Goal: Transaction & Acquisition: Complete application form

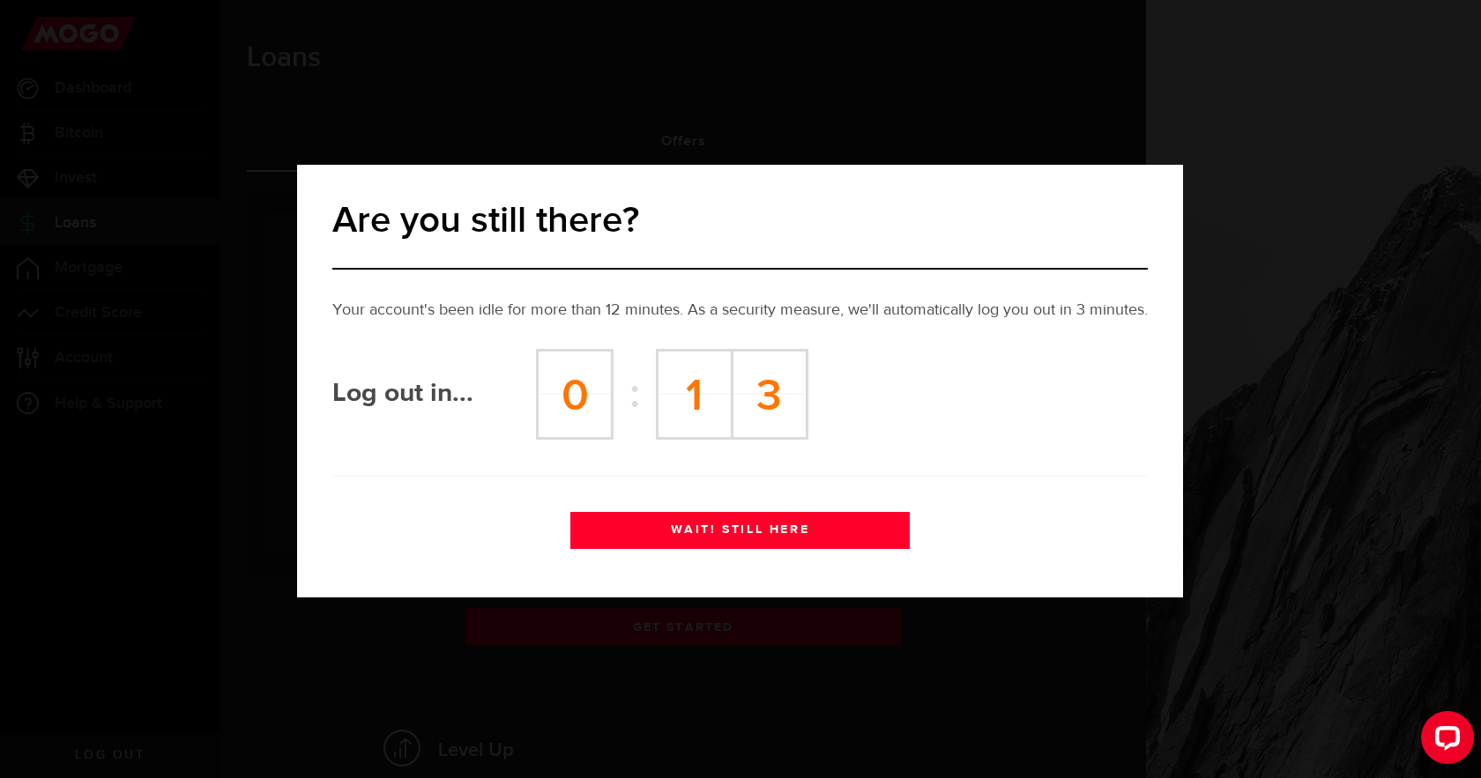
click at [732, 539] on button "WAIT! STILL HERE" at bounding box center [739, 530] width 339 height 37
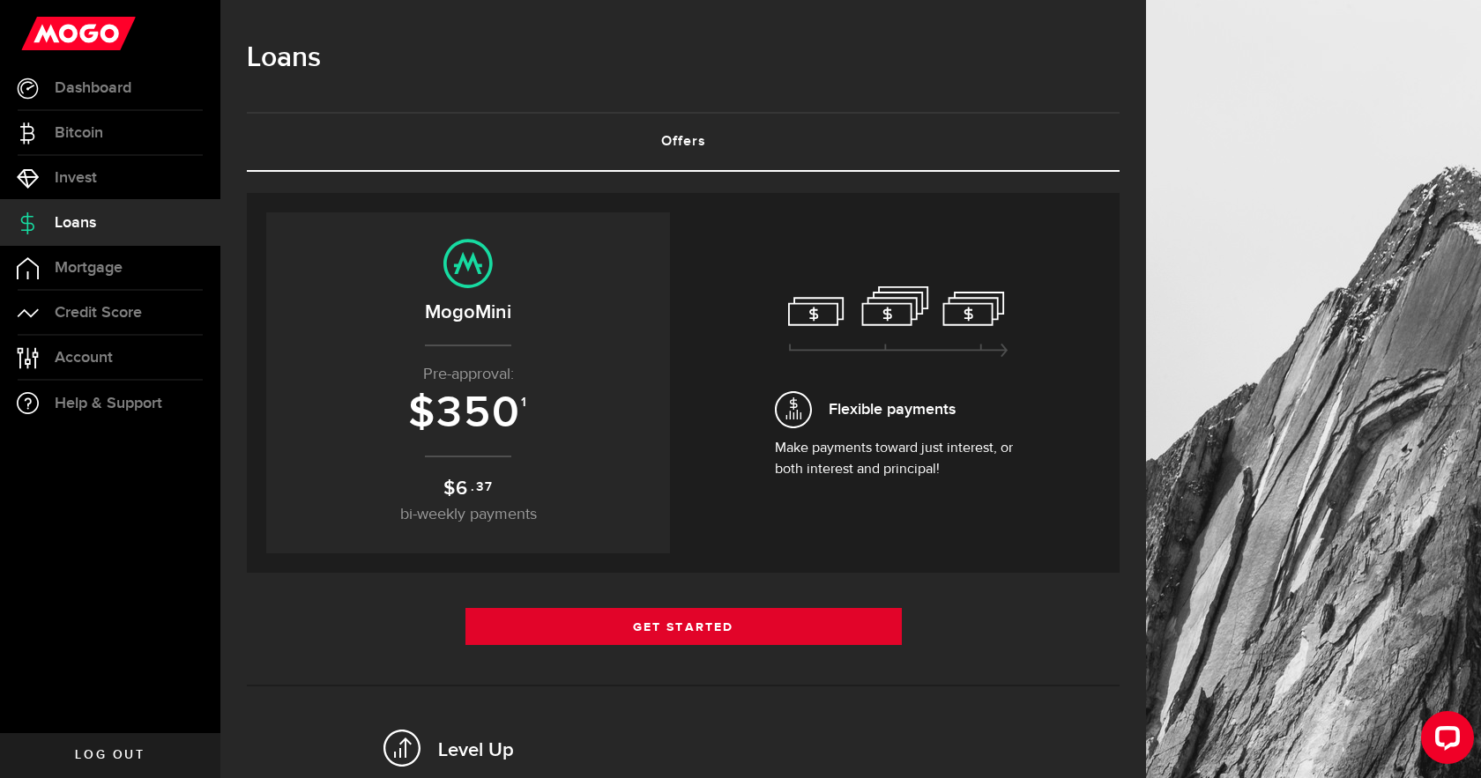
click at [680, 633] on link "Get Started" at bounding box center [683, 626] width 436 height 37
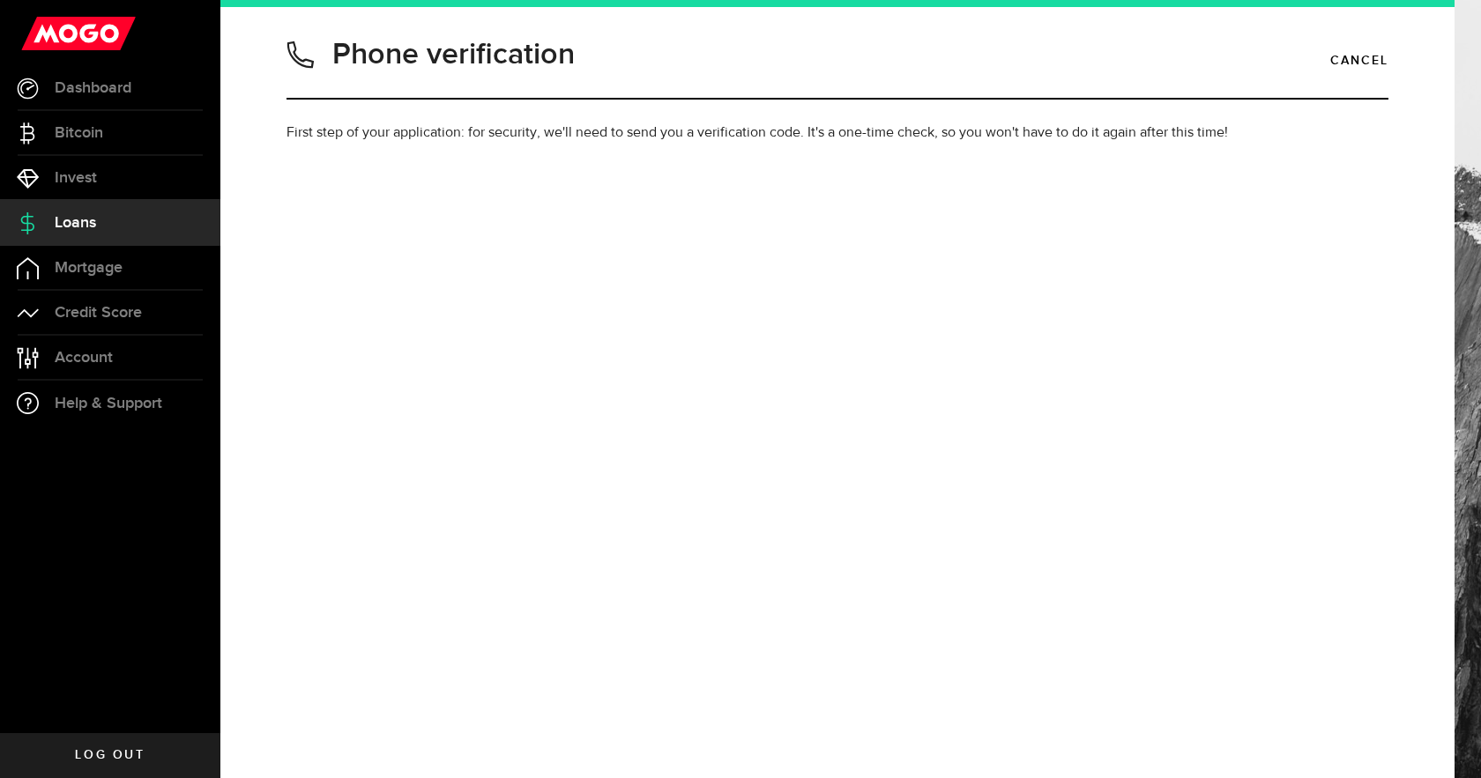
type input "4034794928"
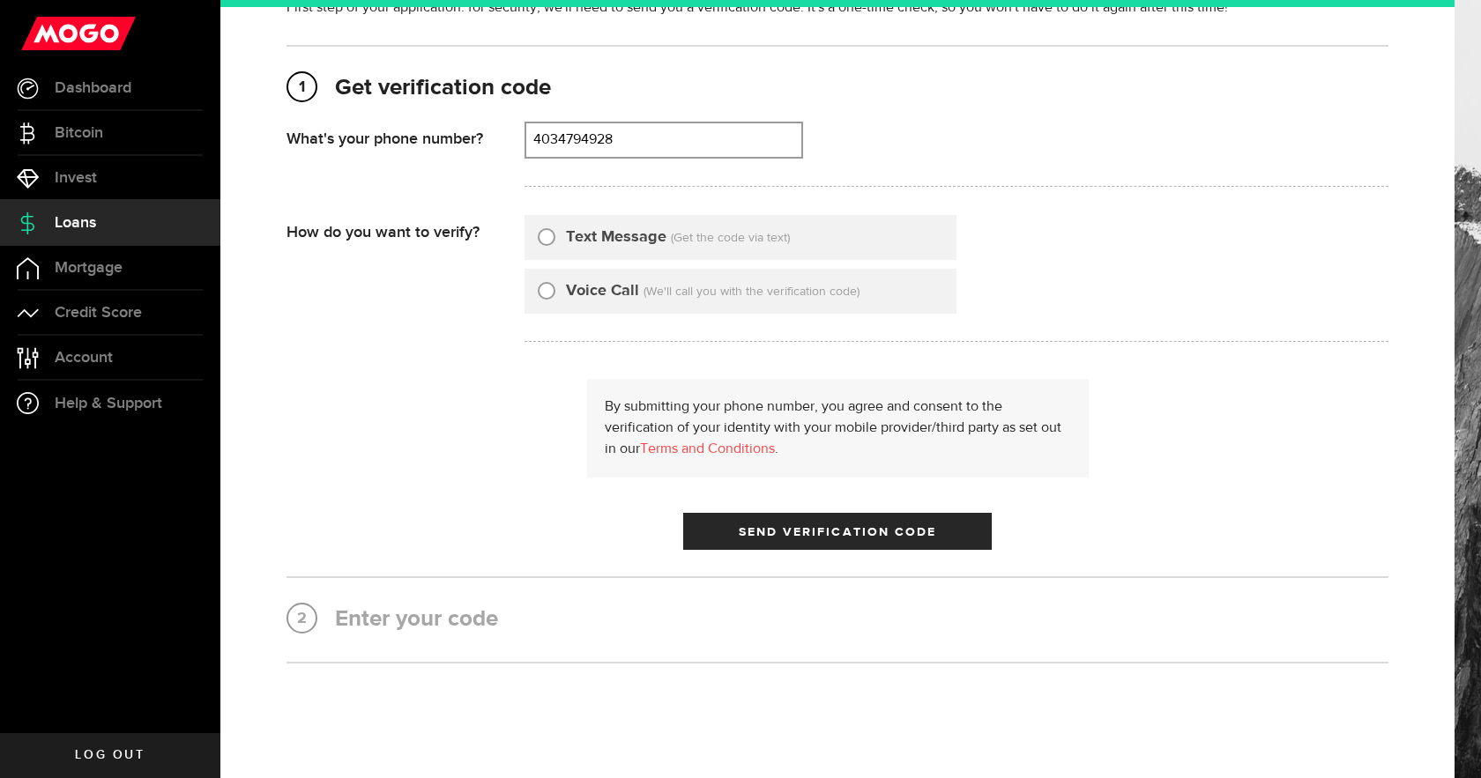
scroll to position [126, 0]
click at [604, 242] on label "Text Message" at bounding box center [616, 237] width 100 height 24
click at [555, 242] on input "Text Message" at bounding box center [547, 234] width 18 height 18
radio input "true"
click at [834, 537] on span "submit" at bounding box center [837, 534] width 21 height 21
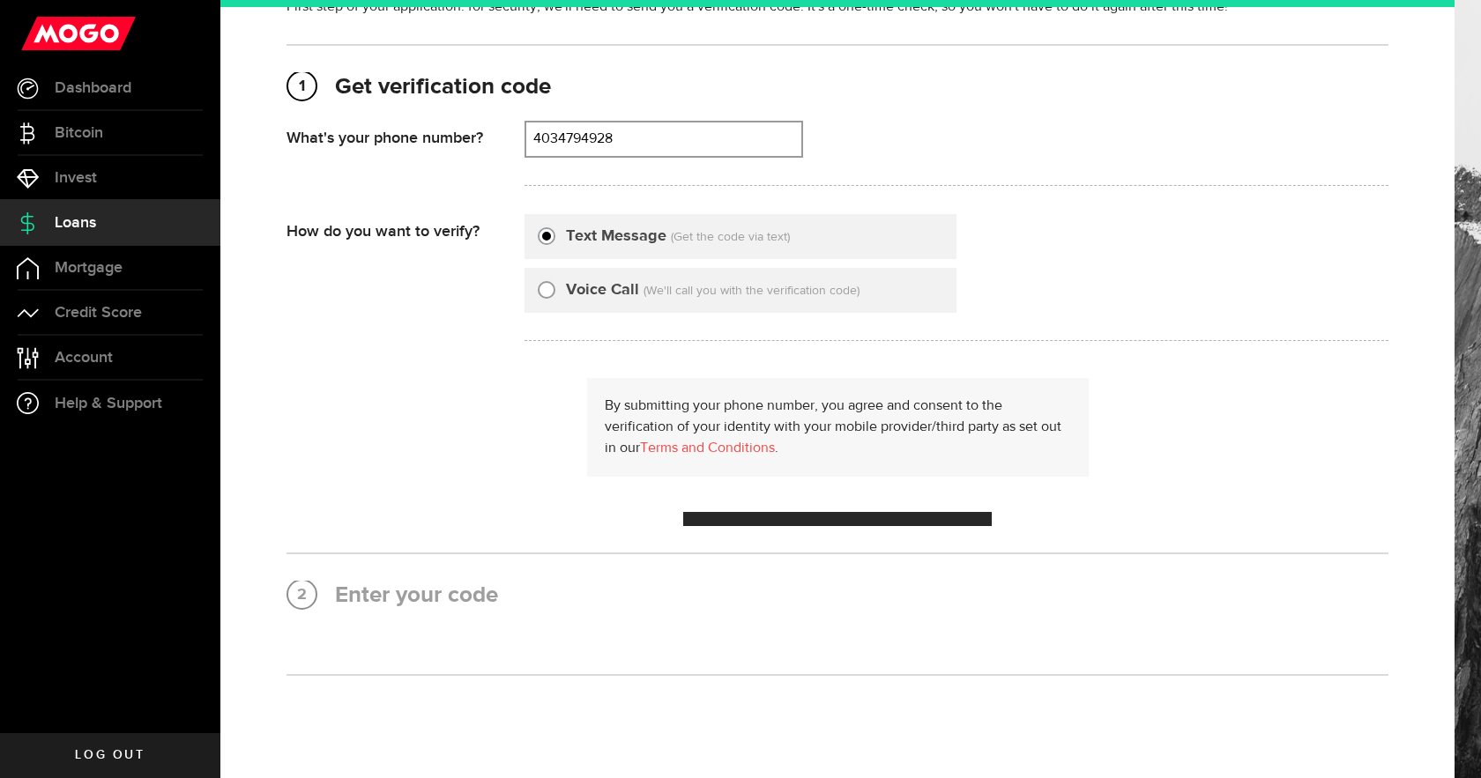
scroll to position [0, 0]
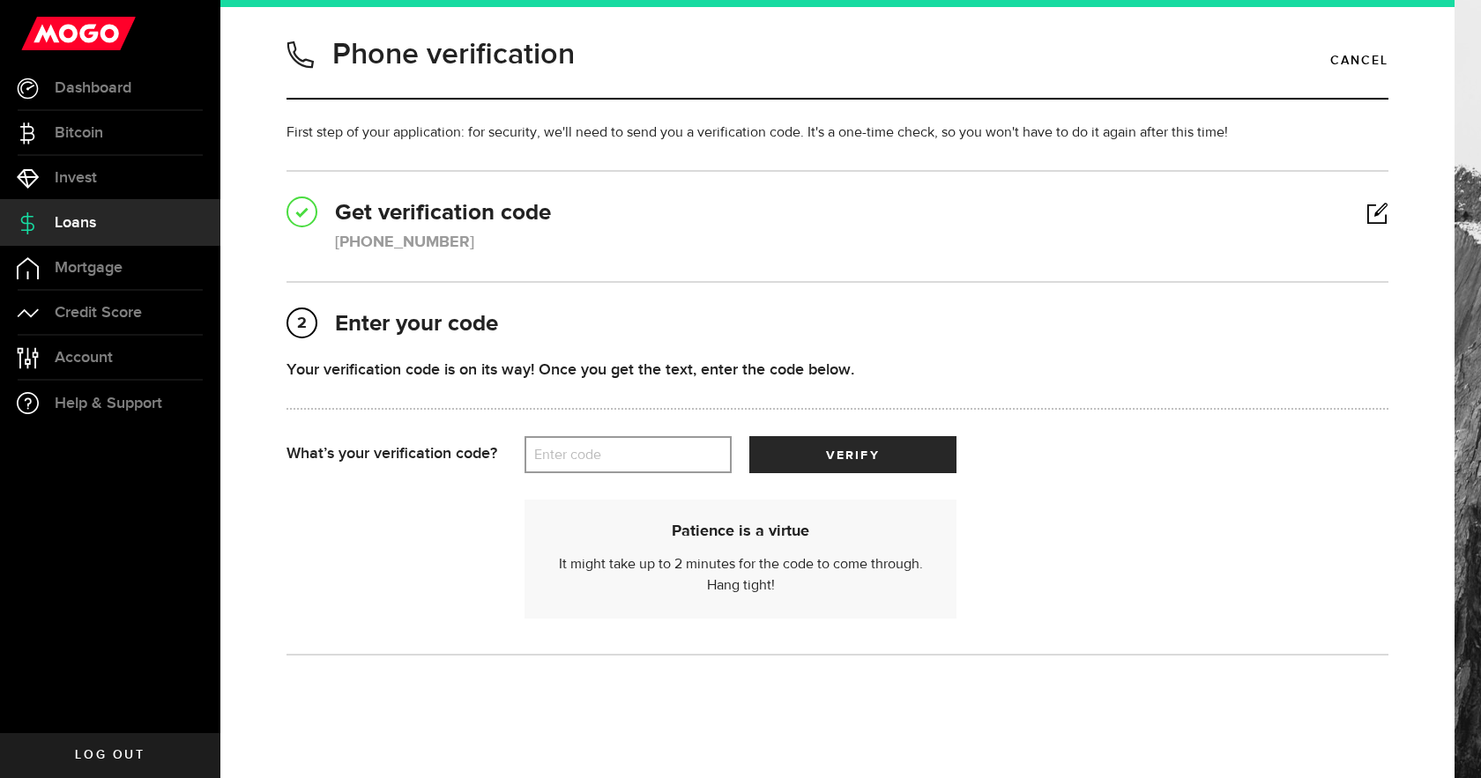
click at [571, 453] on label "Enter code" at bounding box center [627, 455] width 207 height 36
click at [571, 453] on input "Enter code" at bounding box center [627, 454] width 207 height 37
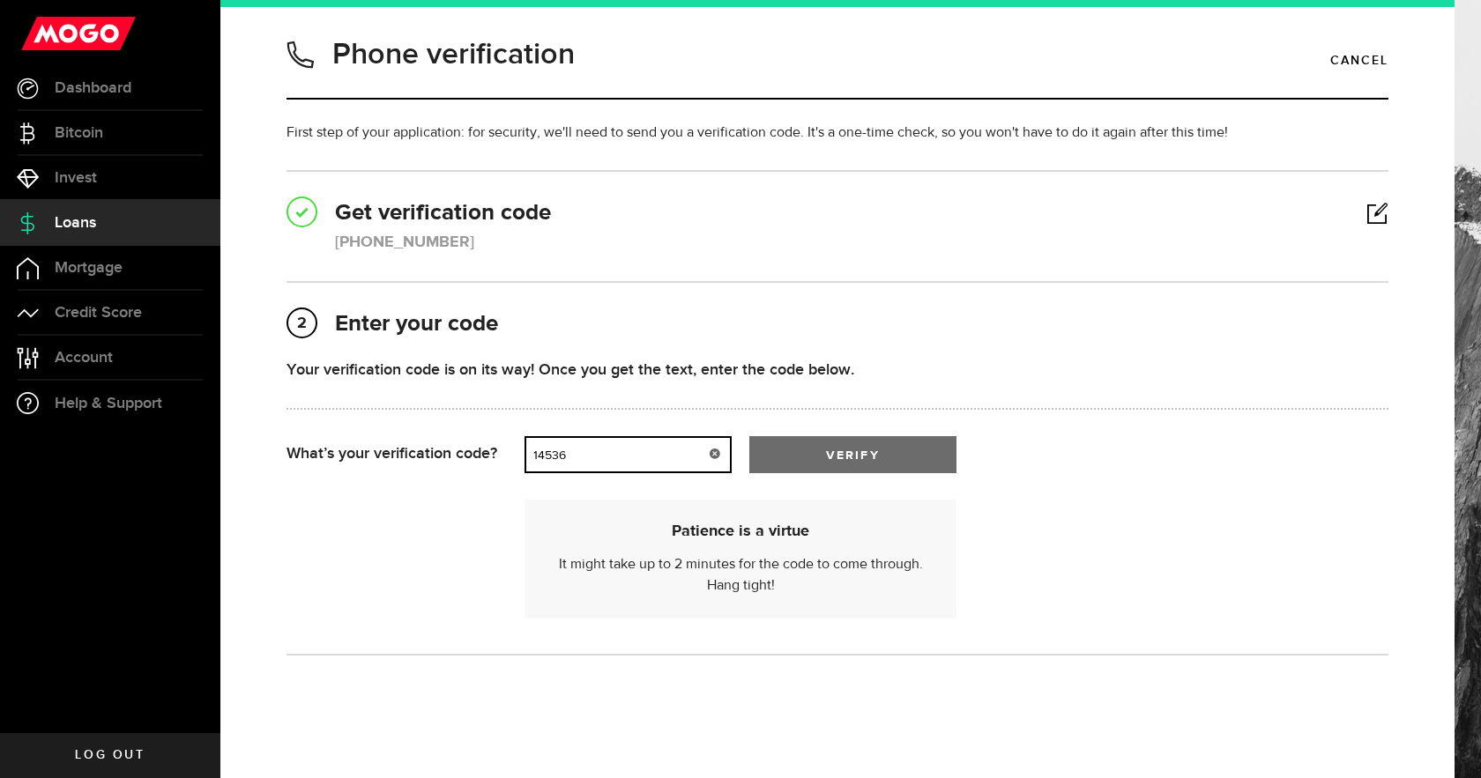
type input "14536"
click at [855, 458] on span "submit" at bounding box center [852, 459] width 21 height 21
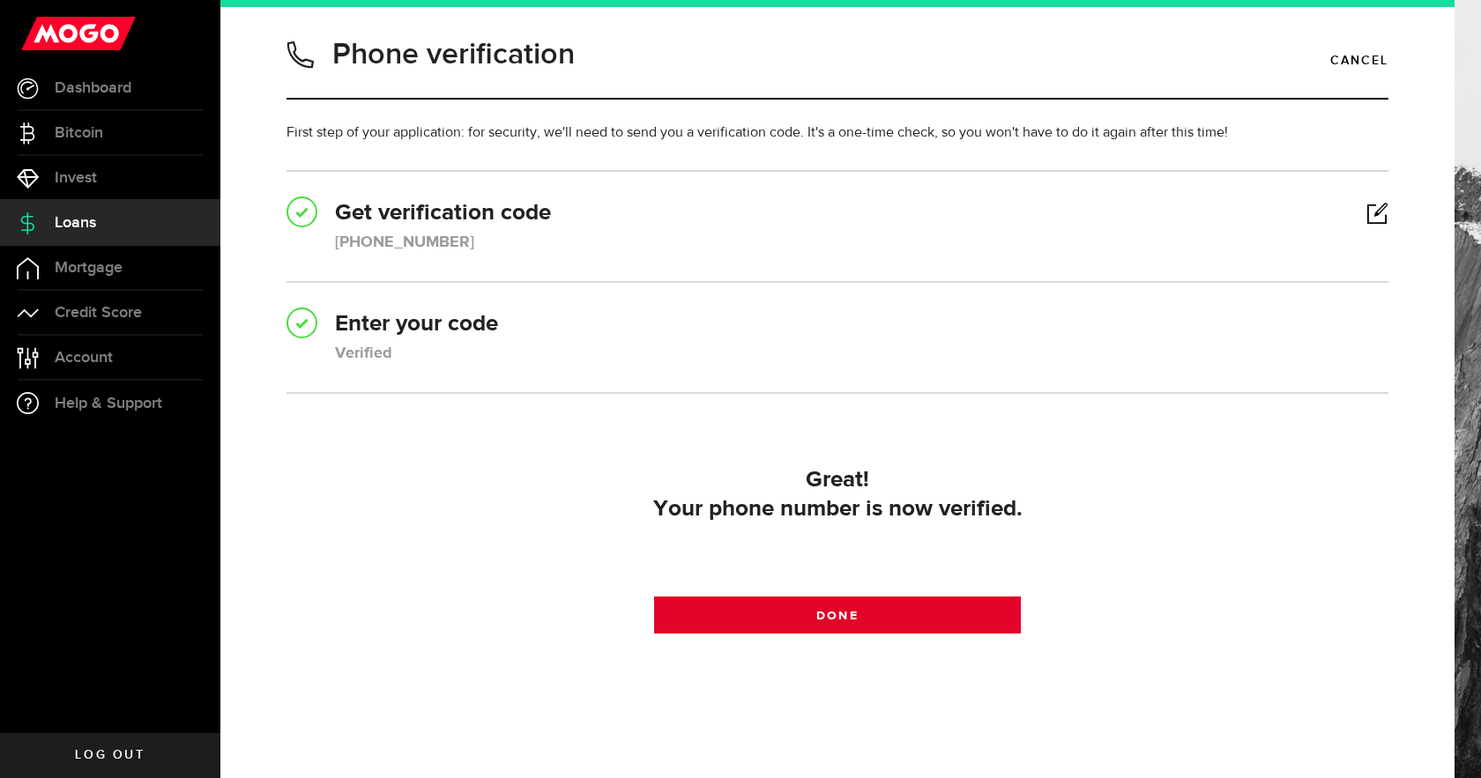
click at [806, 614] on link "Done" at bounding box center [838, 615] width 368 height 37
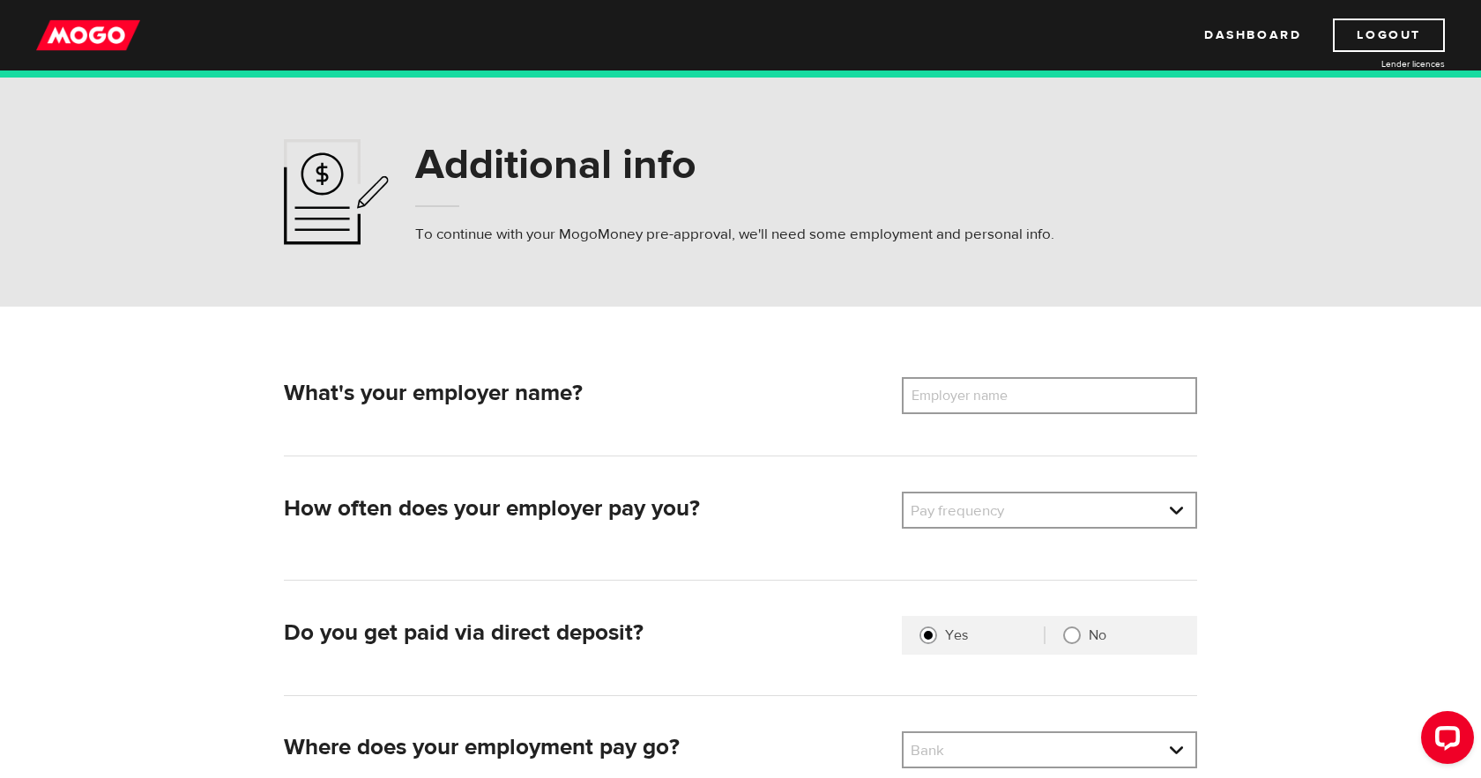
click at [985, 389] on label "Employer name" at bounding box center [973, 395] width 142 height 37
click at [985, 389] on input "Employer name" at bounding box center [1049, 395] width 295 height 37
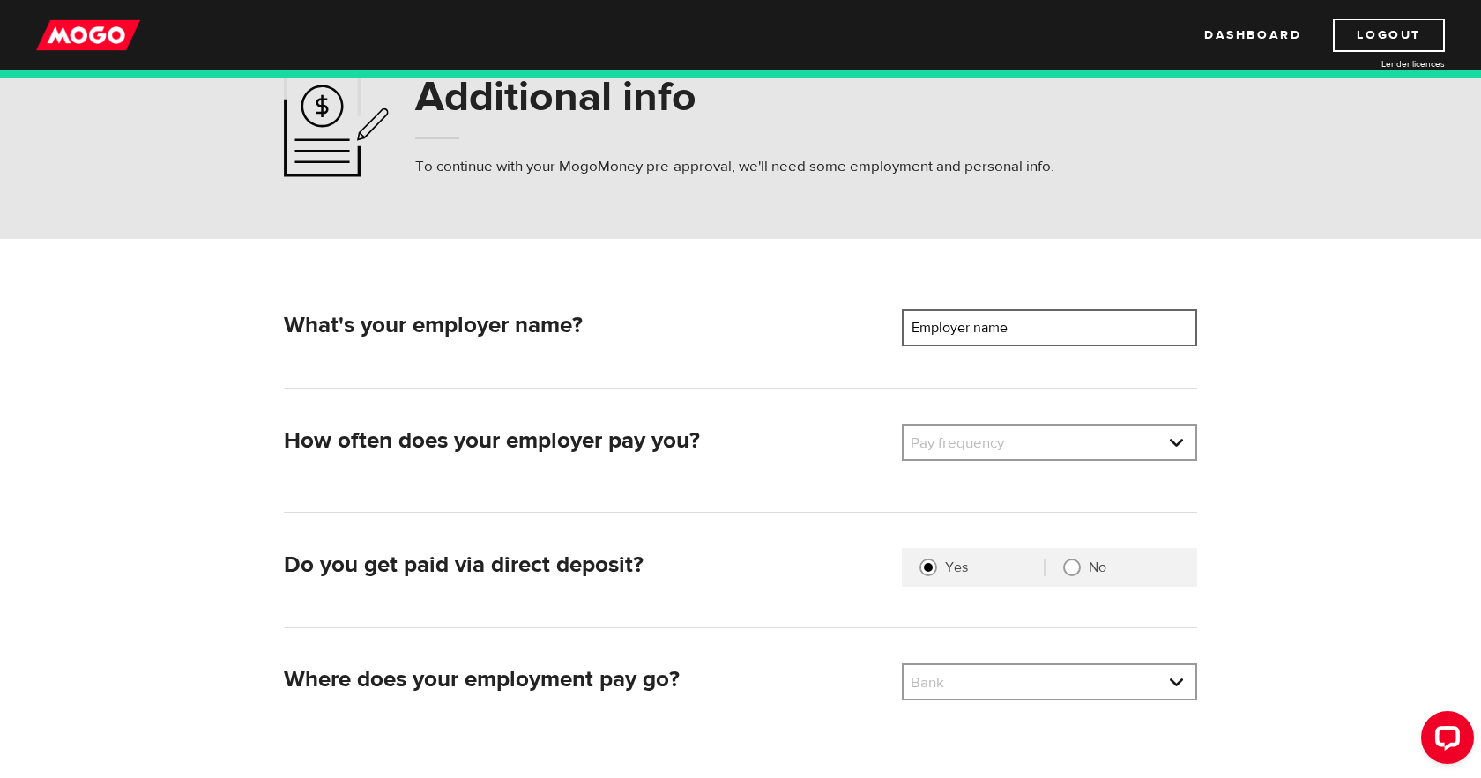
scroll to position [72, 0]
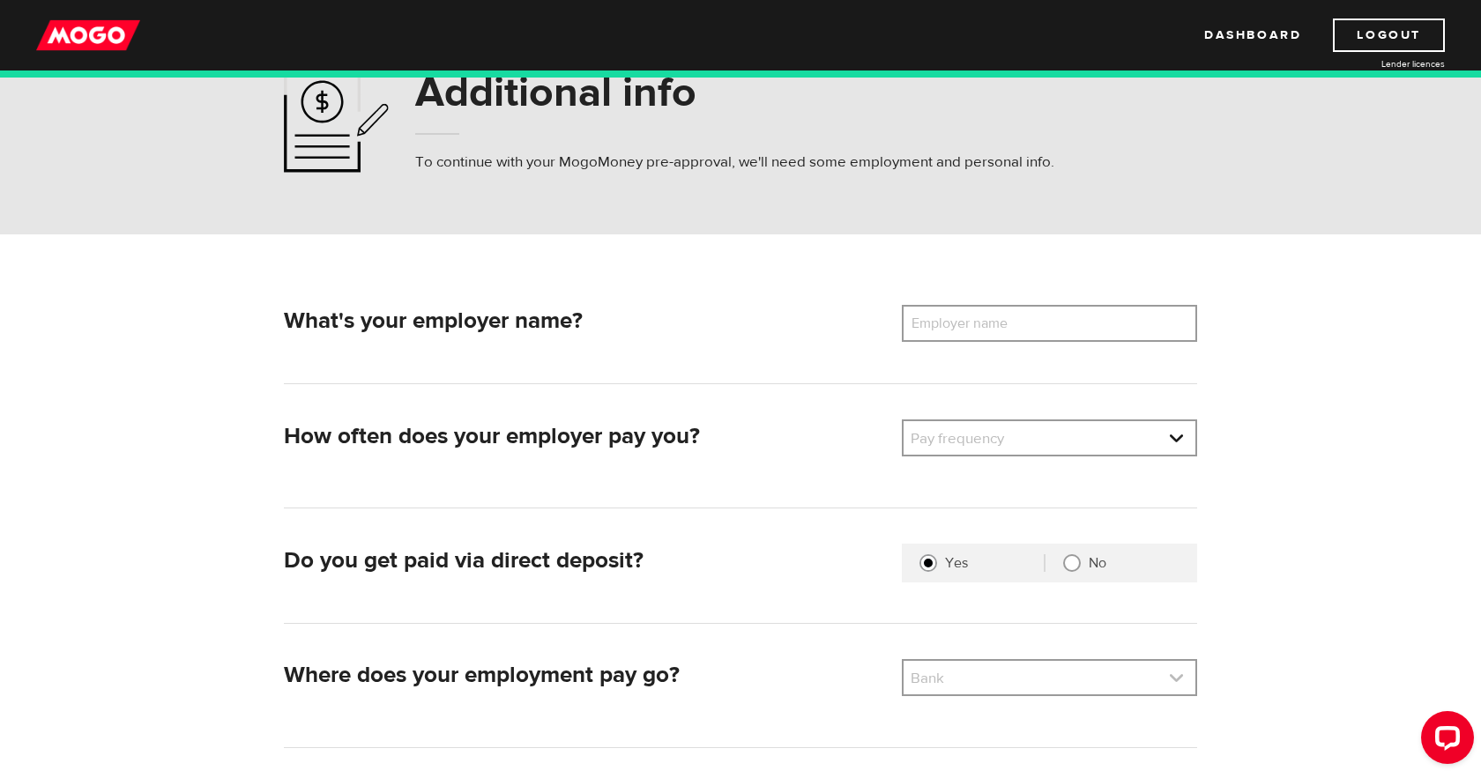
click at [931, 679] on link at bounding box center [1049, 677] width 292 height 33
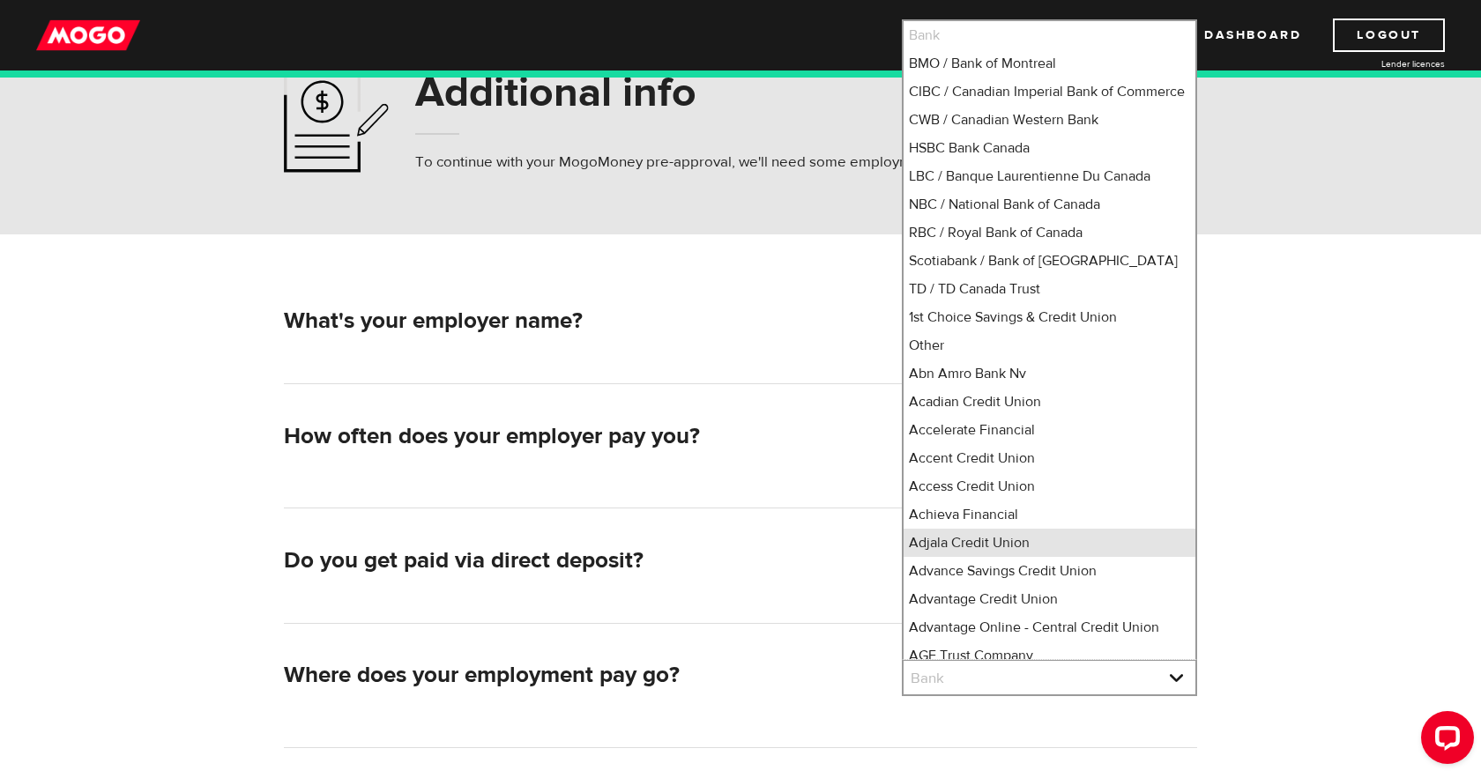
scroll to position [4, 0]
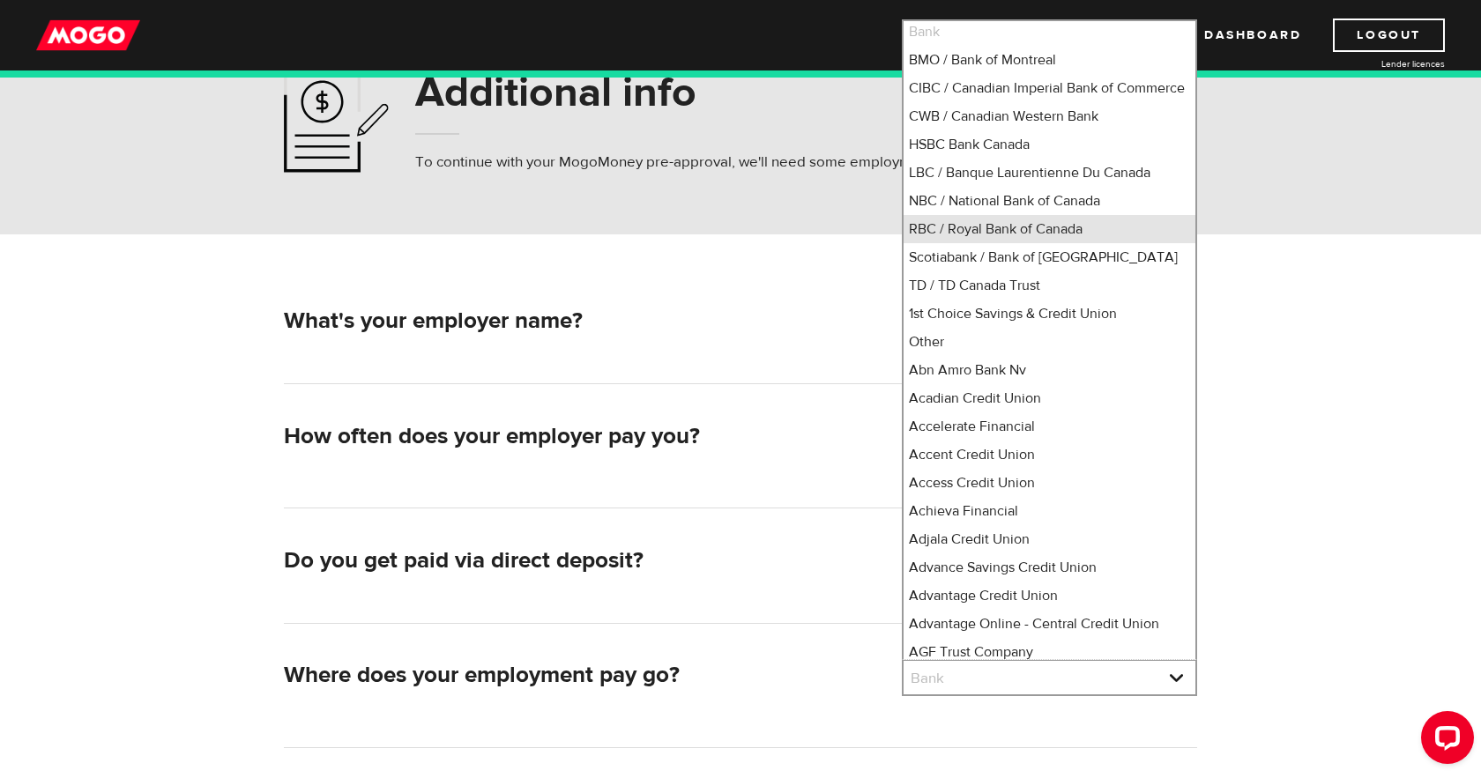
click at [963, 243] on li "RBC / Royal Bank of Canada" at bounding box center [1049, 229] width 292 height 28
select select "8"
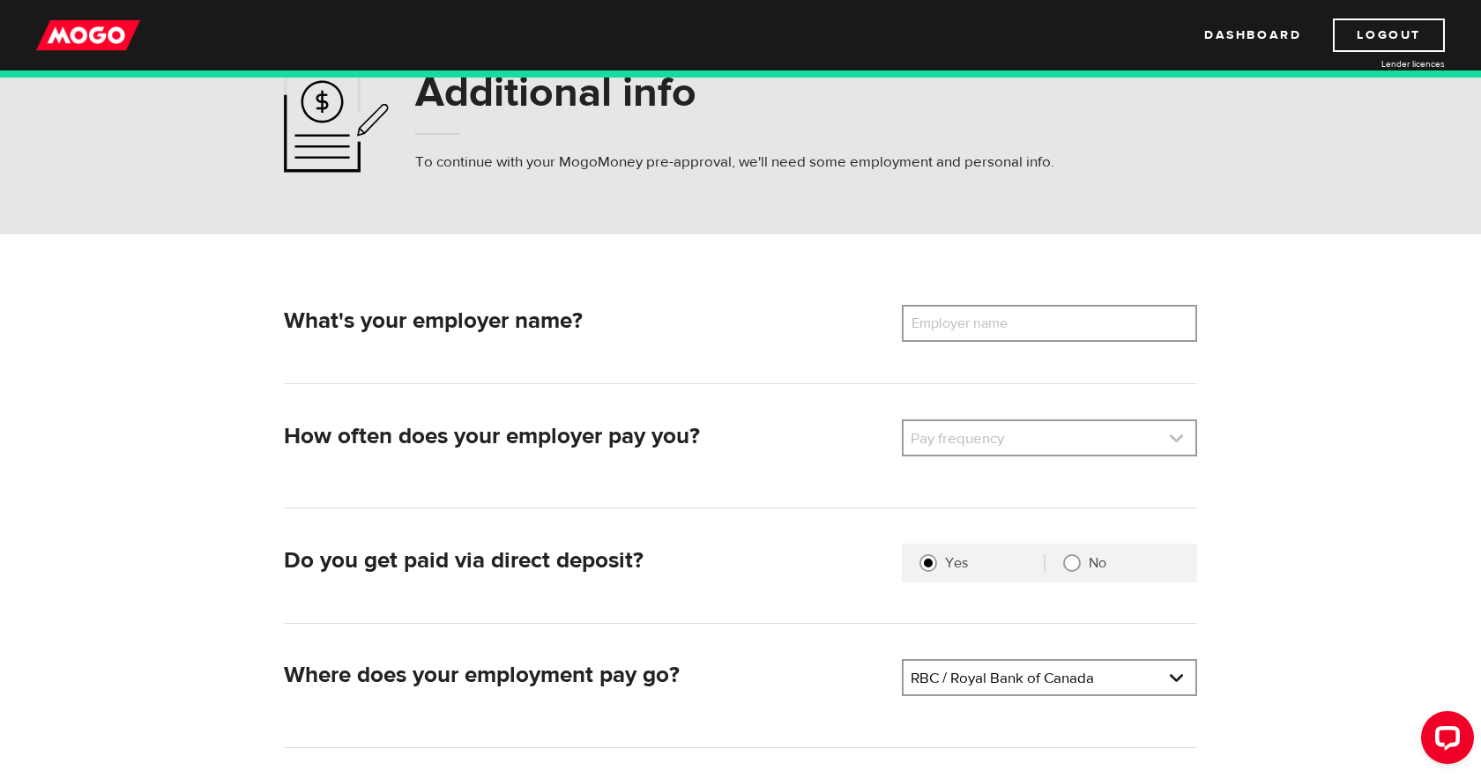
click at [955, 433] on link at bounding box center [1049, 437] width 292 height 33
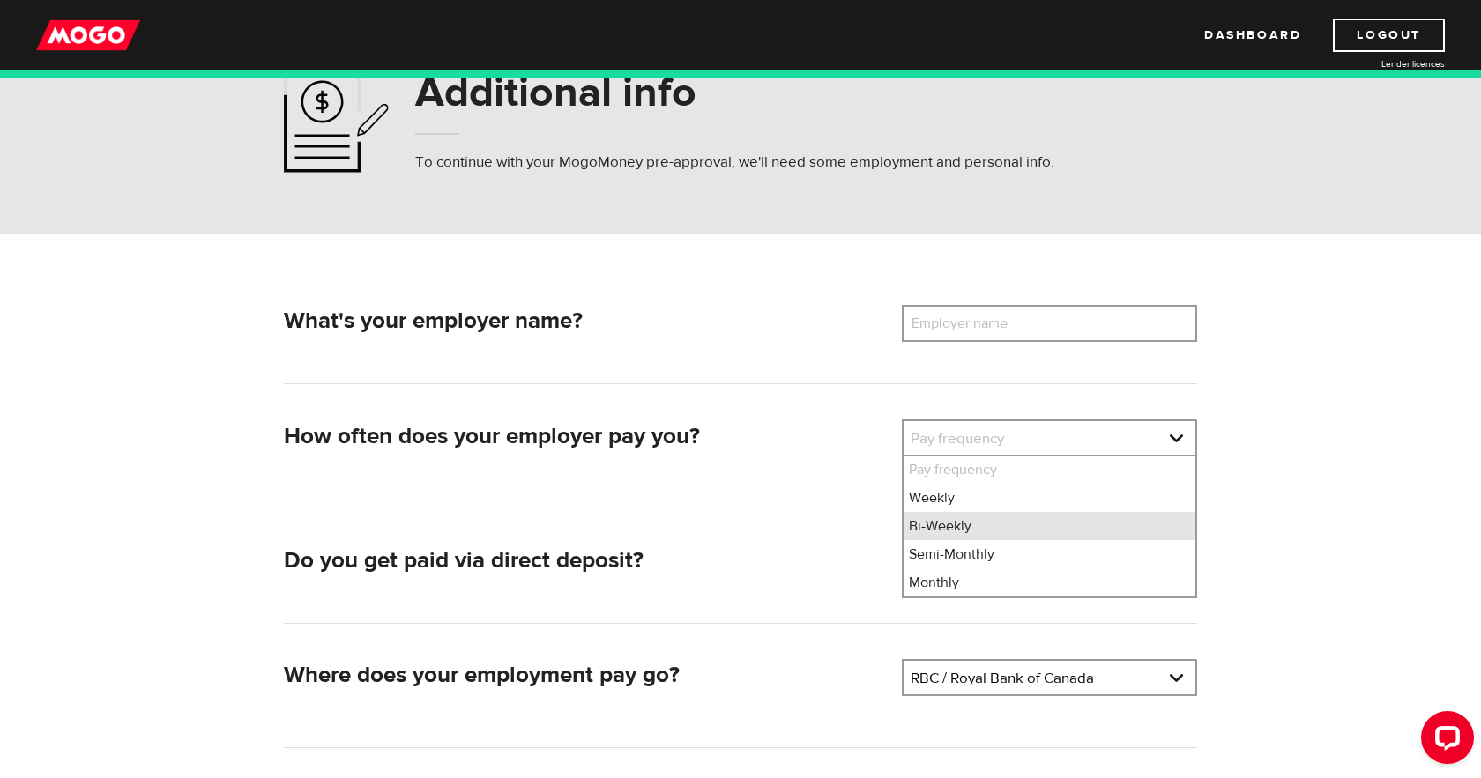
click at [947, 527] on li "Bi-Weekly" at bounding box center [1049, 526] width 292 height 28
select select "2"
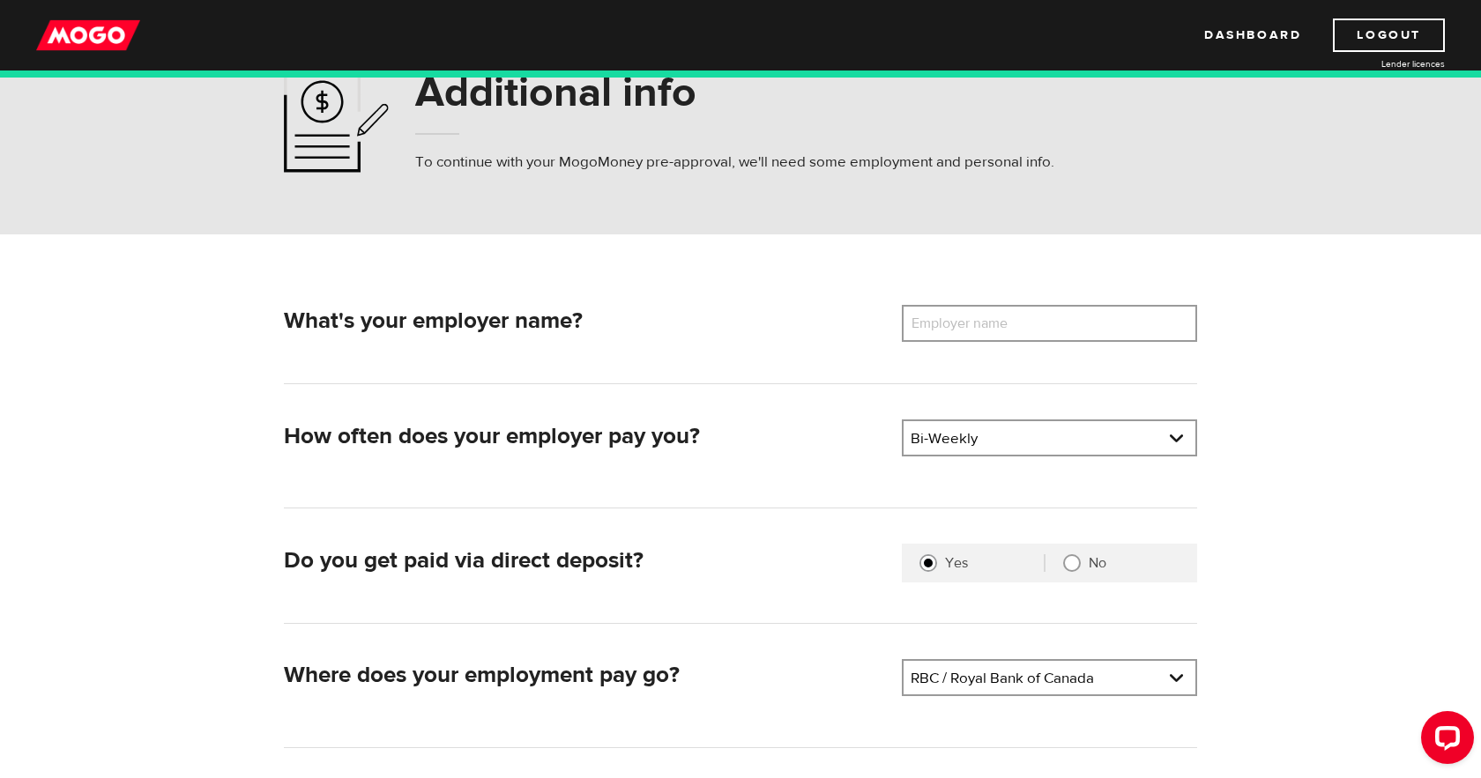
click at [947, 326] on label "Employer name" at bounding box center [973, 323] width 142 height 37
click at [947, 326] on input "Employer name" at bounding box center [1049, 323] width 295 height 37
type input "XYON Health"
click at [730, 410] on div "What's your employer name? Employer name Please enter your employer's name XYON…" at bounding box center [741, 571] width 940 height 532
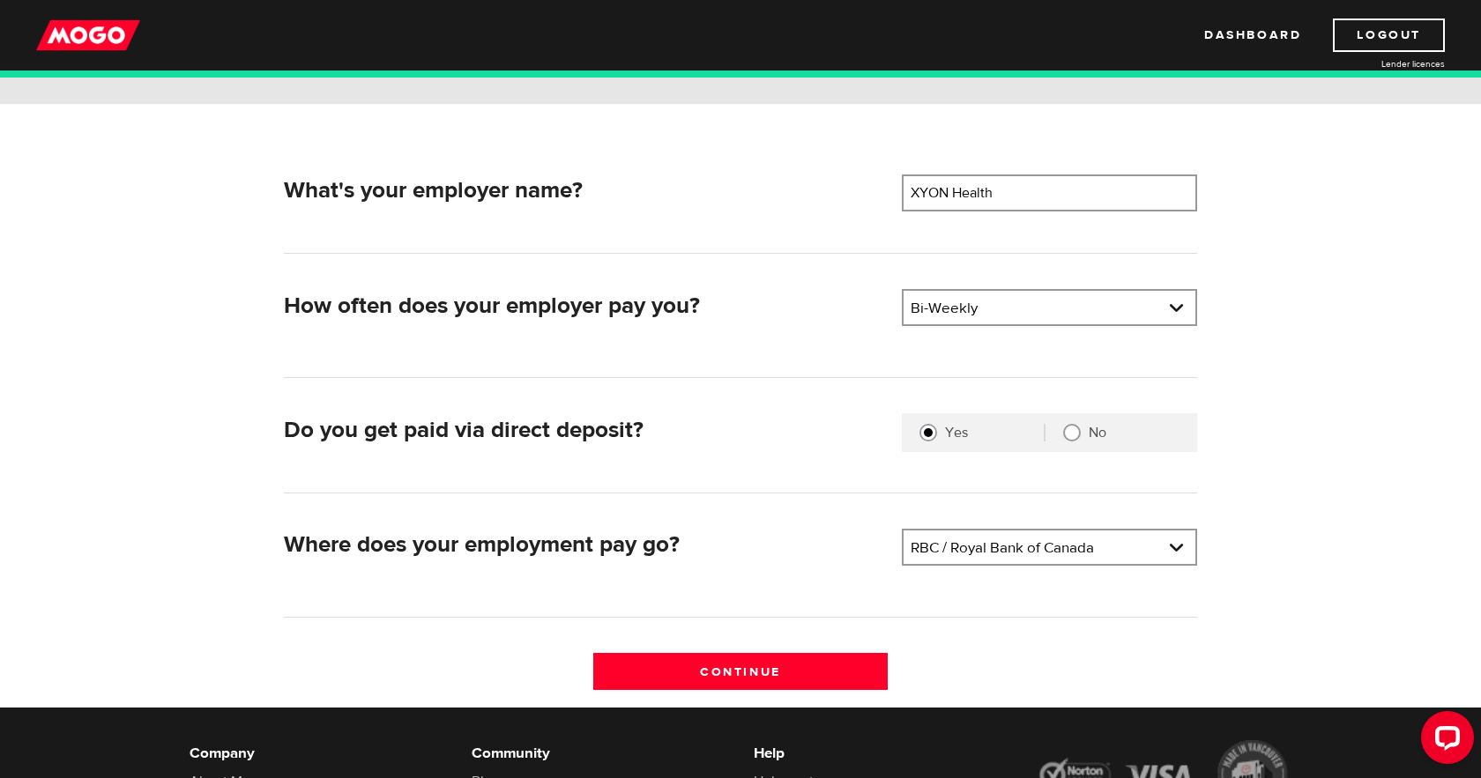
scroll to position [204, 0]
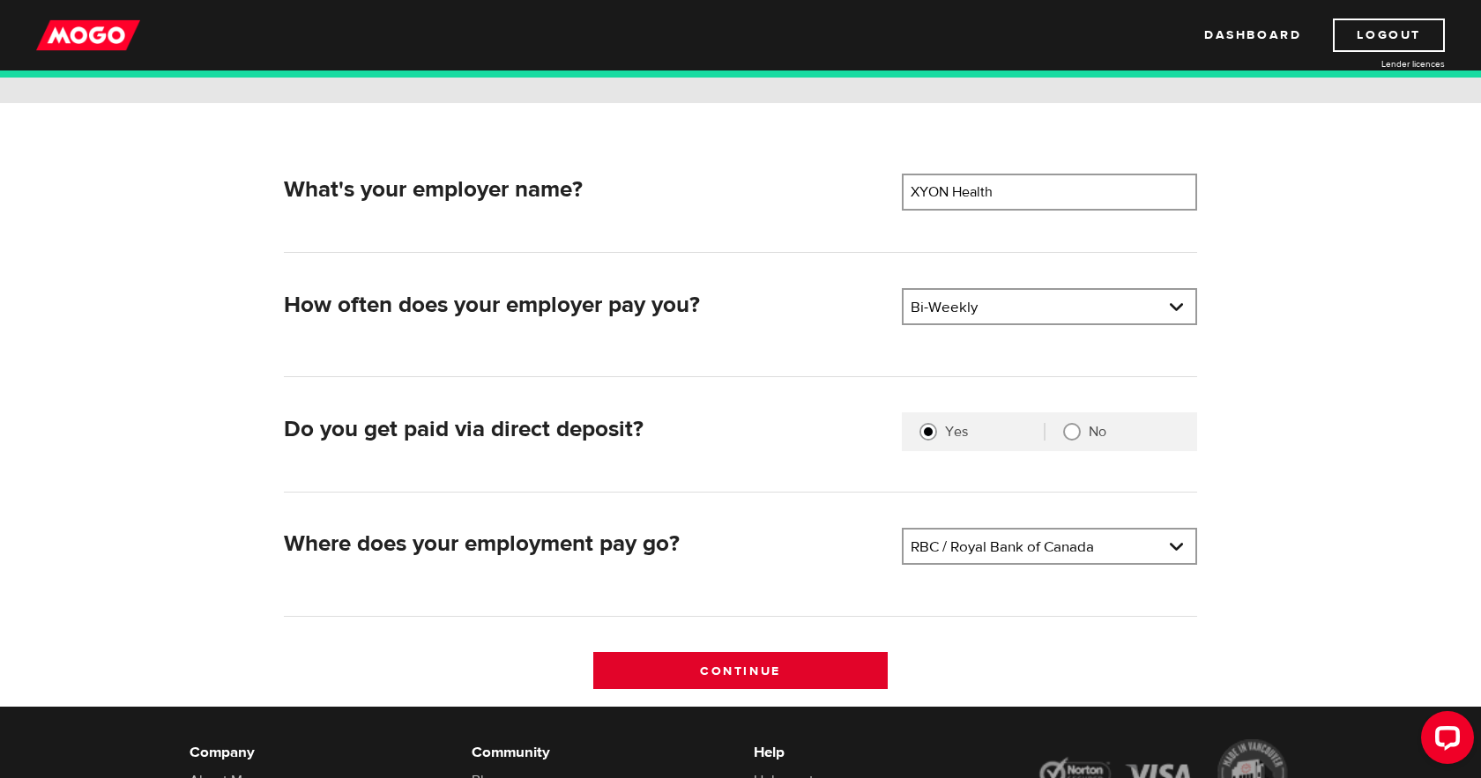
click at [775, 660] on input "Continue" at bounding box center [740, 670] width 295 height 37
click at [985, 200] on input "XYON Health" at bounding box center [1049, 192] width 295 height 37
